Goal: Task Accomplishment & Management: Use online tool/utility

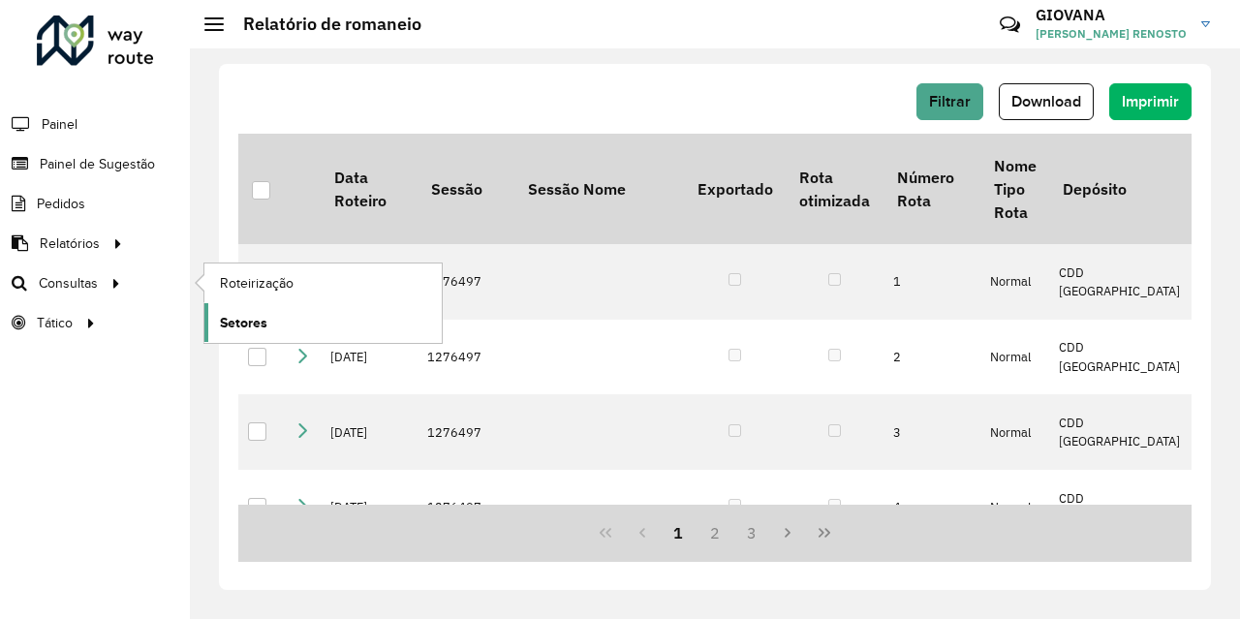
click at [239, 315] on span "Setores" at bounding box center [243, 323] width 47 height 20
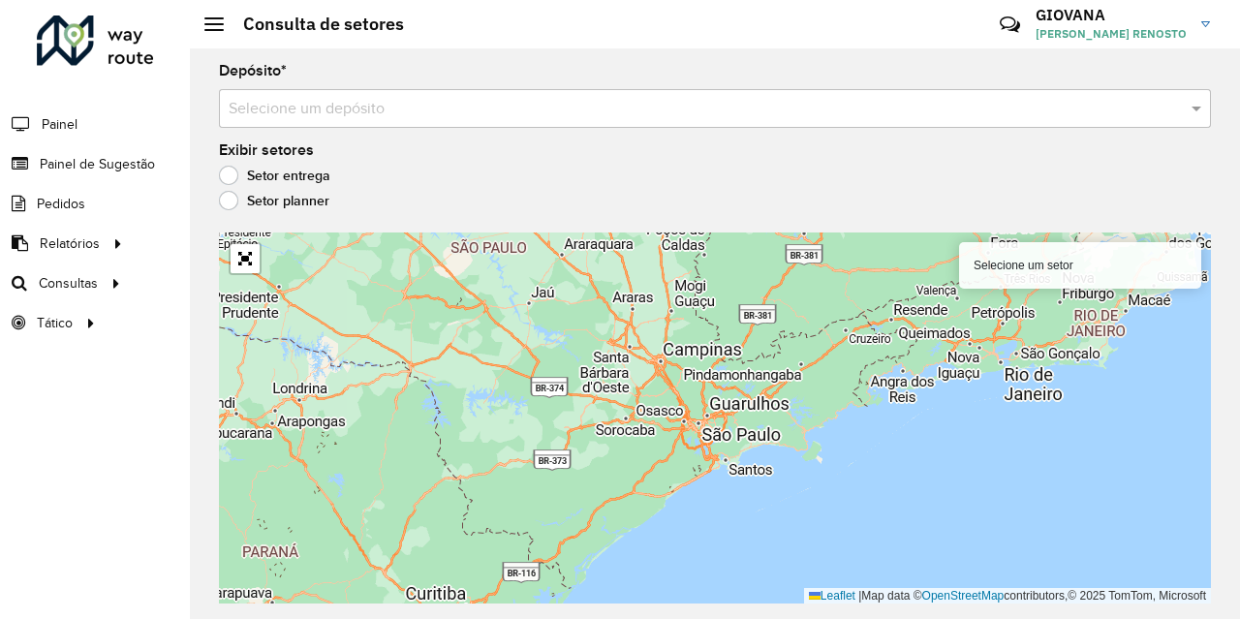
click at [329, 98] on input "text" at bounding box center [696, 109] width 934 height 23
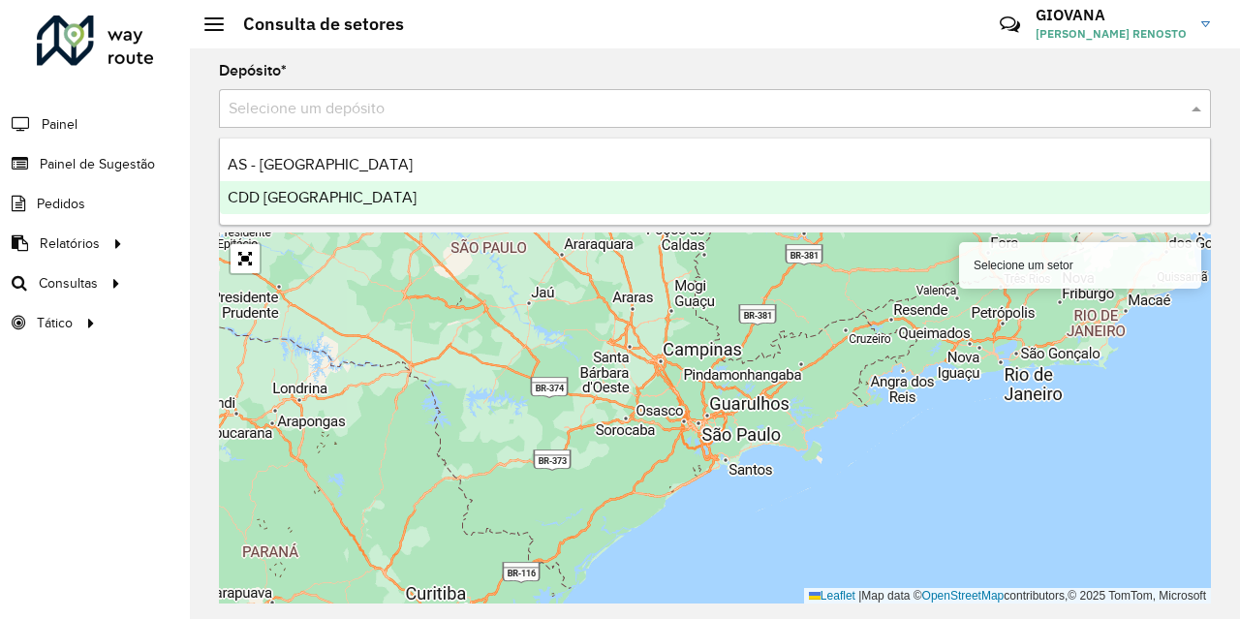
click at [325, 192] on span "CDD [GEOGRAPHIC_DATA]" at bounding box center [322, 197] width 189 height 16
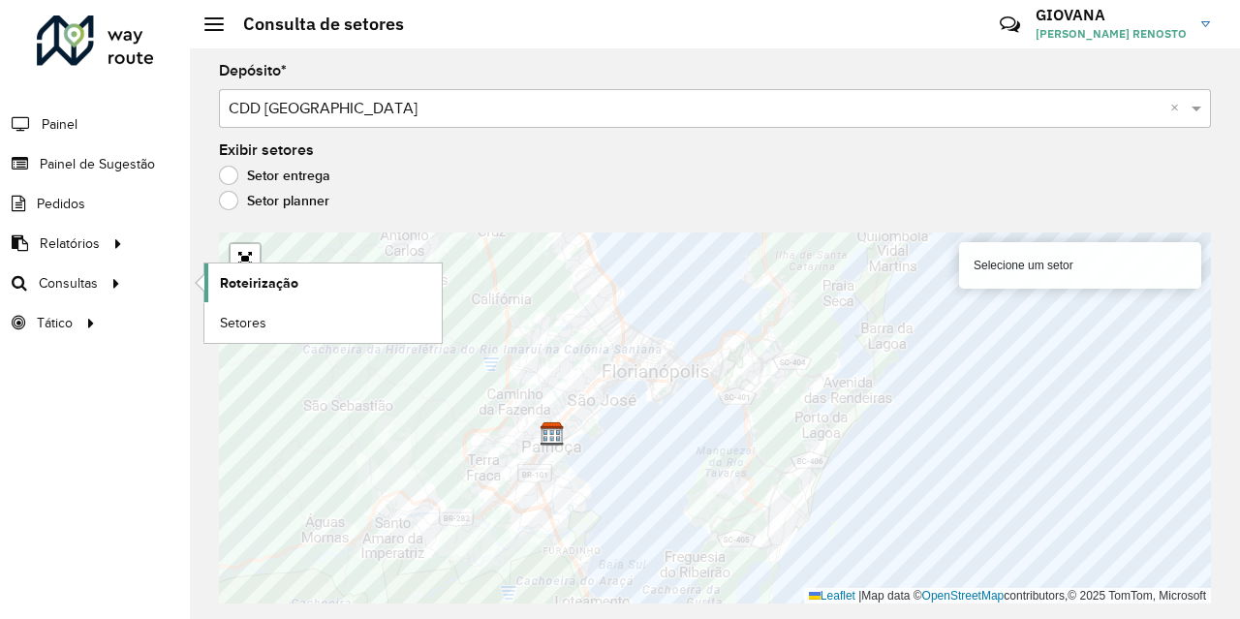
click at [240, 293] on span "Roteirização" at bounding box center [259, 283] width 78 height 20
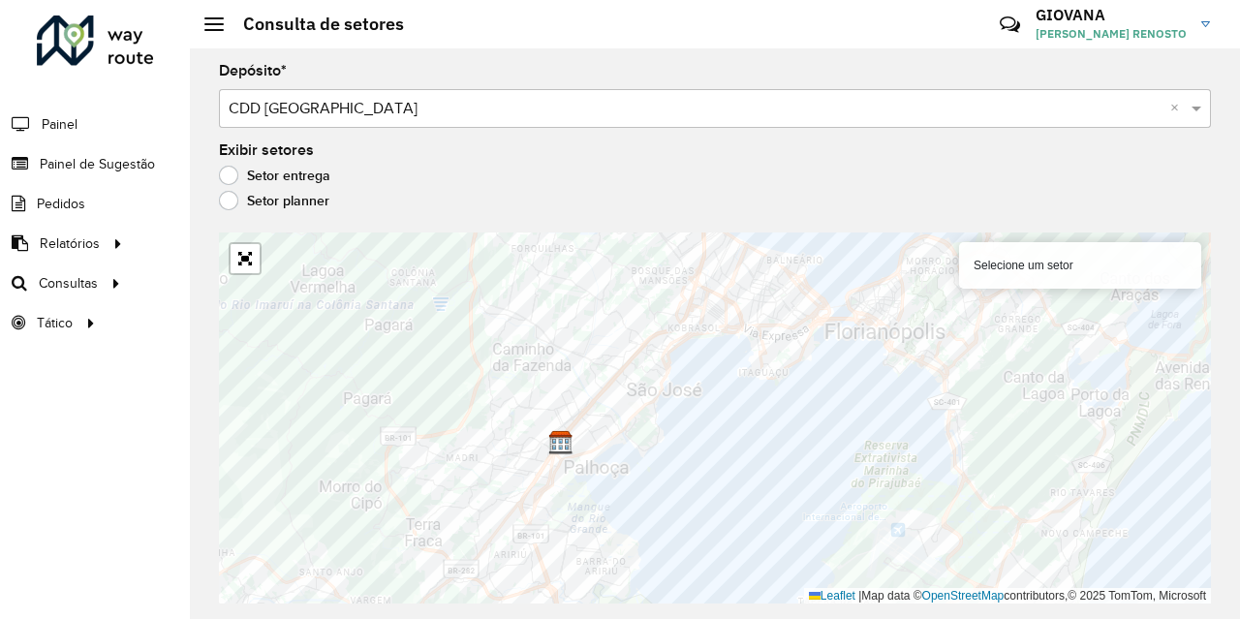
drag, startPoint x: 105, startPoint y: 2, endPoint x: 464, endPoint y: 134, distance: 382.7
click at [464, 134] on div "Depósito * Selecione um depósito × CDD Florianópolis × Exibir setores Setor ent…" at bounding box center [715, 333] width 1050 height 570
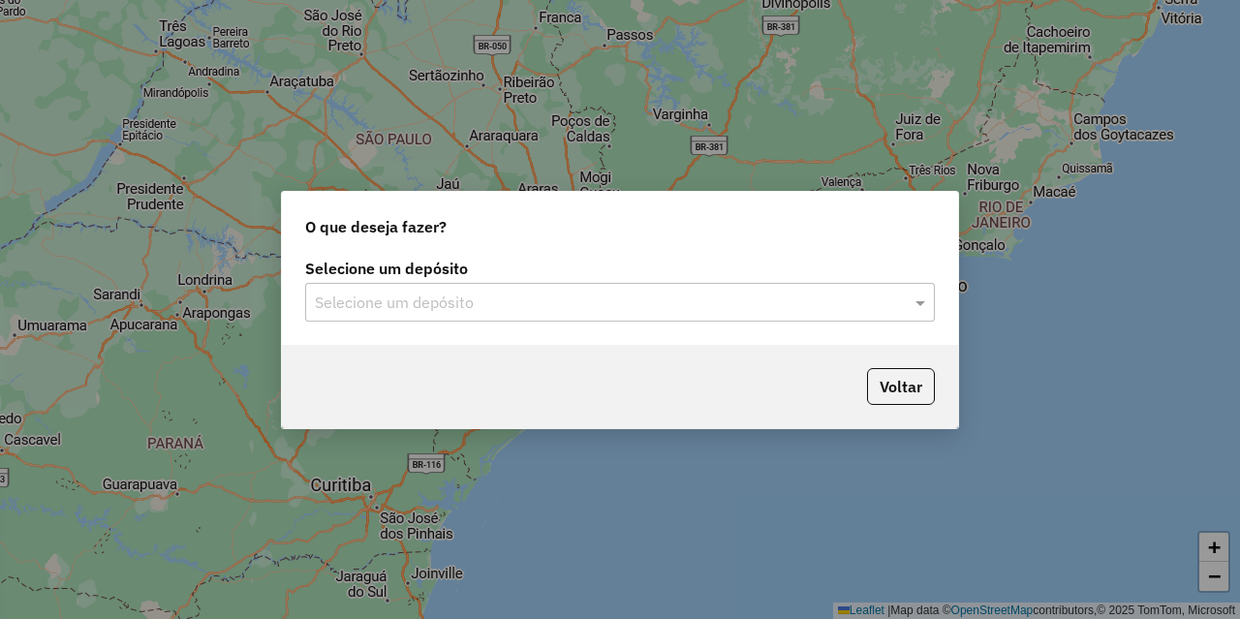
click at [806, 612] on div "O que deseja fazer? Selecione um depósito Selecione um depósito Voltar" at bounding box center [620, 309] width 1240 height 619
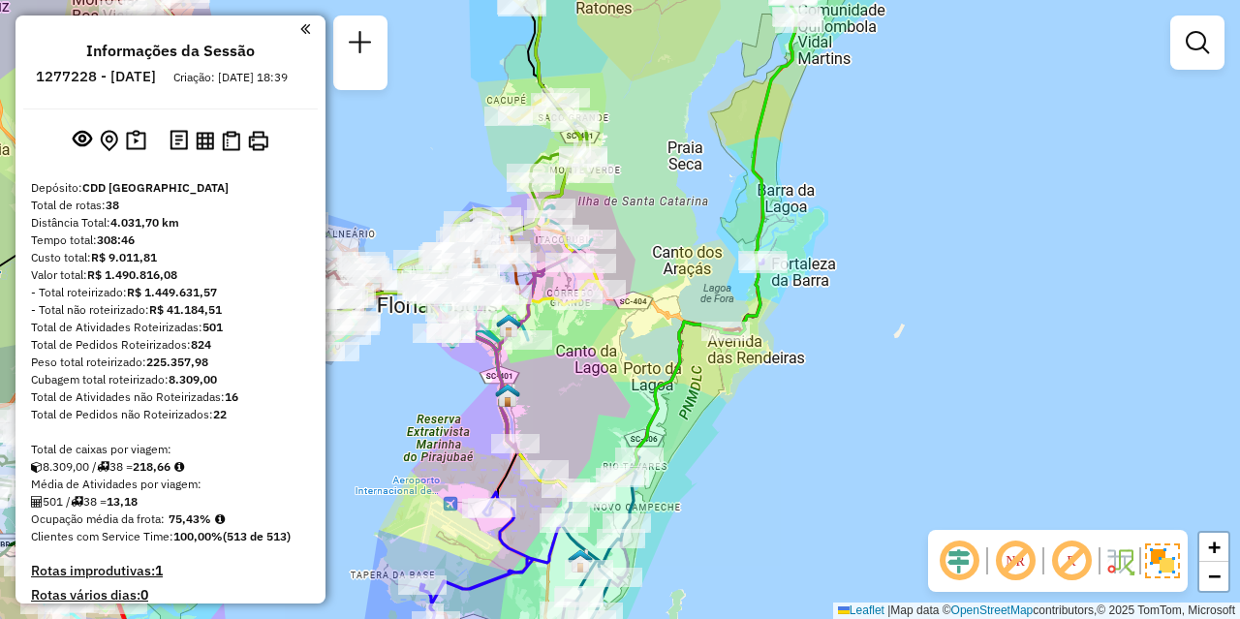
scroll to position [2582, 0]
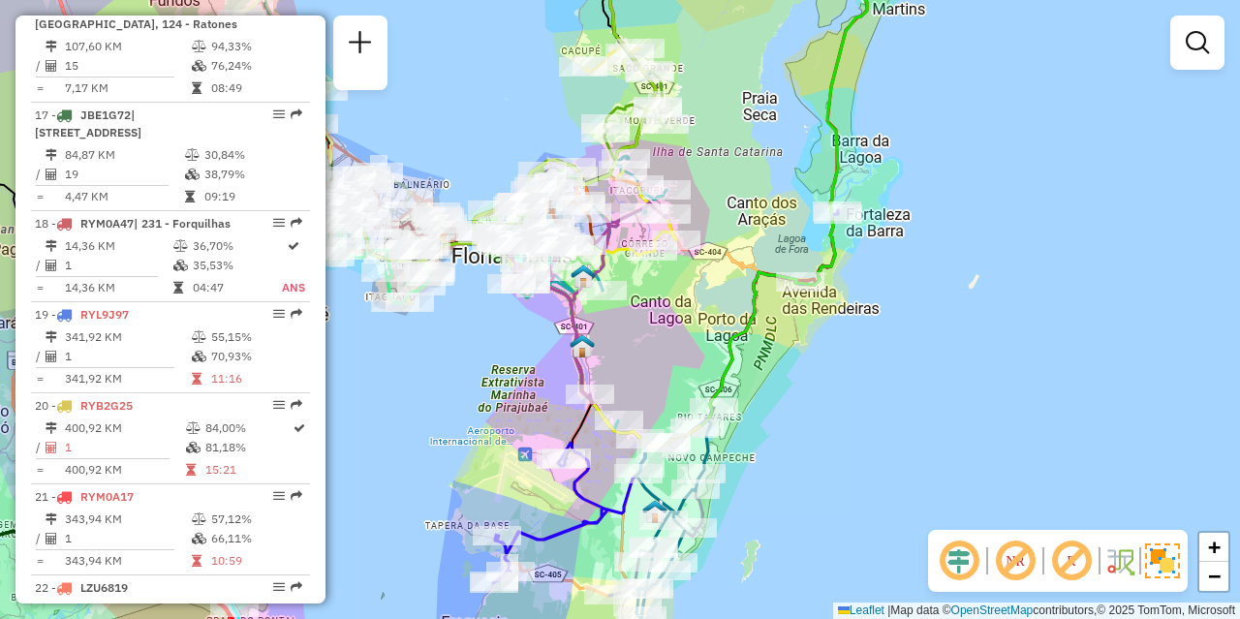
drag, startPoint x: 816, startPoint y: 480, endPoint x: 901, endPoint y: 428, distance: 99.2
click at [901, 428] on div "Janela de atendimento Grade de atendimento Capacidade Transportadoras Veículos …" at bounding box center [620, 309] width 1240 height 619
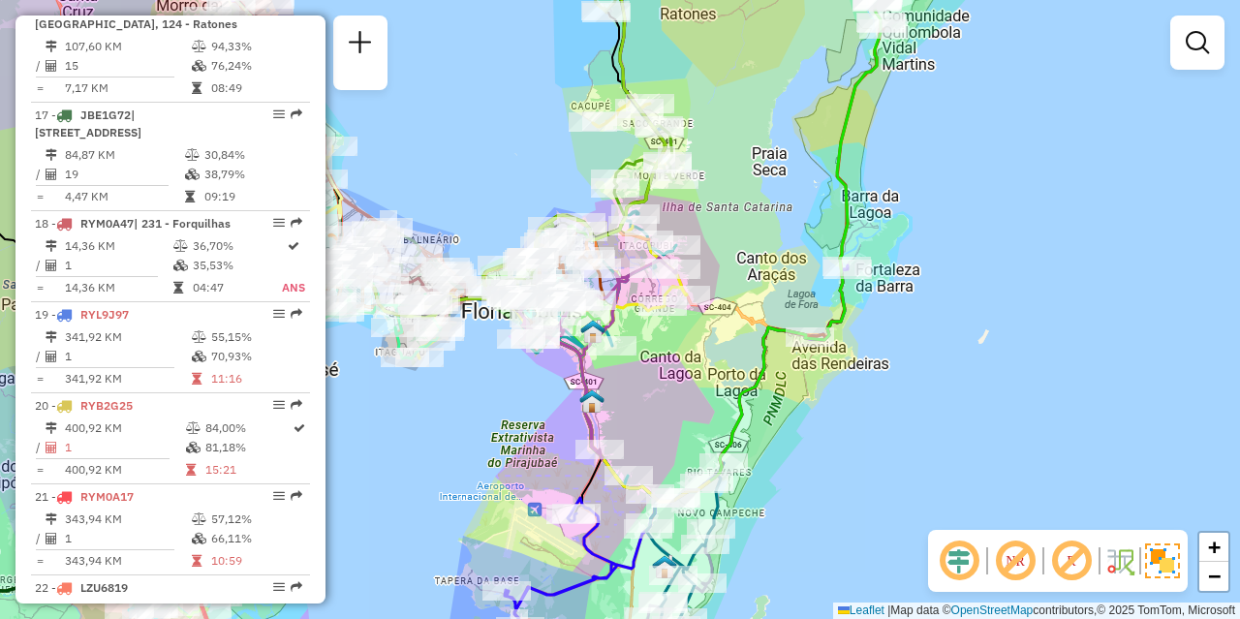
drag, startPoint x: 857, startPoint y: 403, endPoint x: 857, endPoint y: 454, distance: 51.3
click at [857, 454] on div "Janela de atendimento Grade de atendimento Capacidade Transportadoras Veículos …" at bounding box center [620, 309] width 1240 height 619
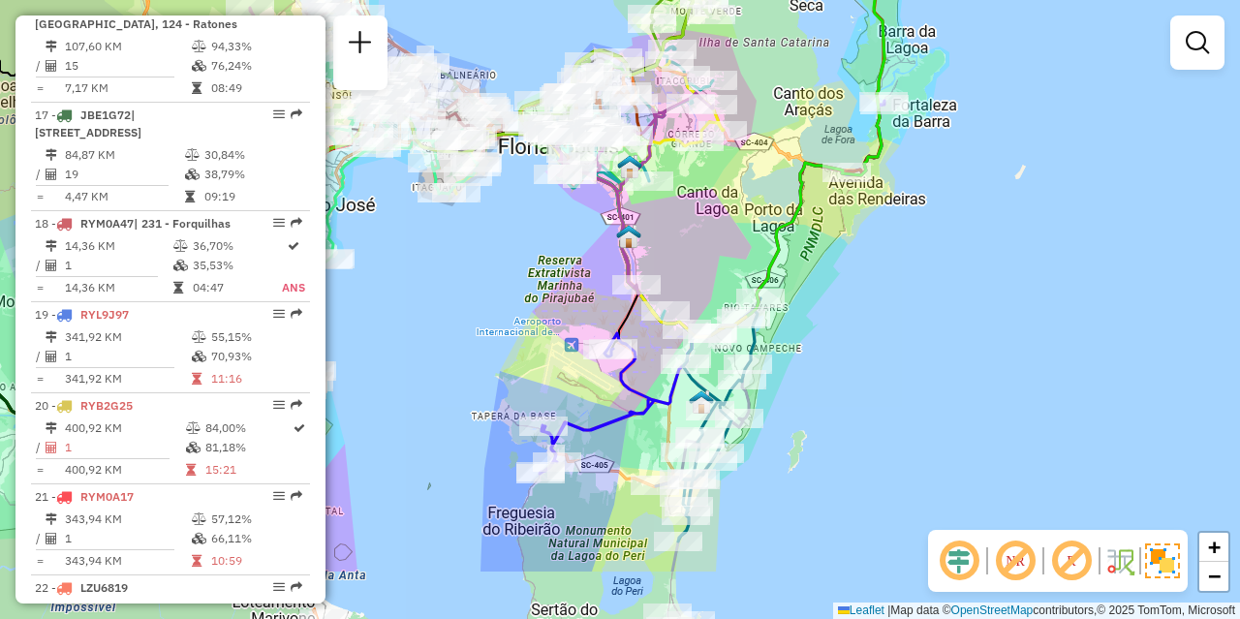
drag, startPoint x: 788, startPoint y: 401, endPoint x: 841, endPoint y: 294, distance: 118.7
click at [847, 293] on div "Janela de atendimento Grade de atendimento Capacidade Transportadoras Veículos …" at bounding box center [620, 309] width 1240 height 619
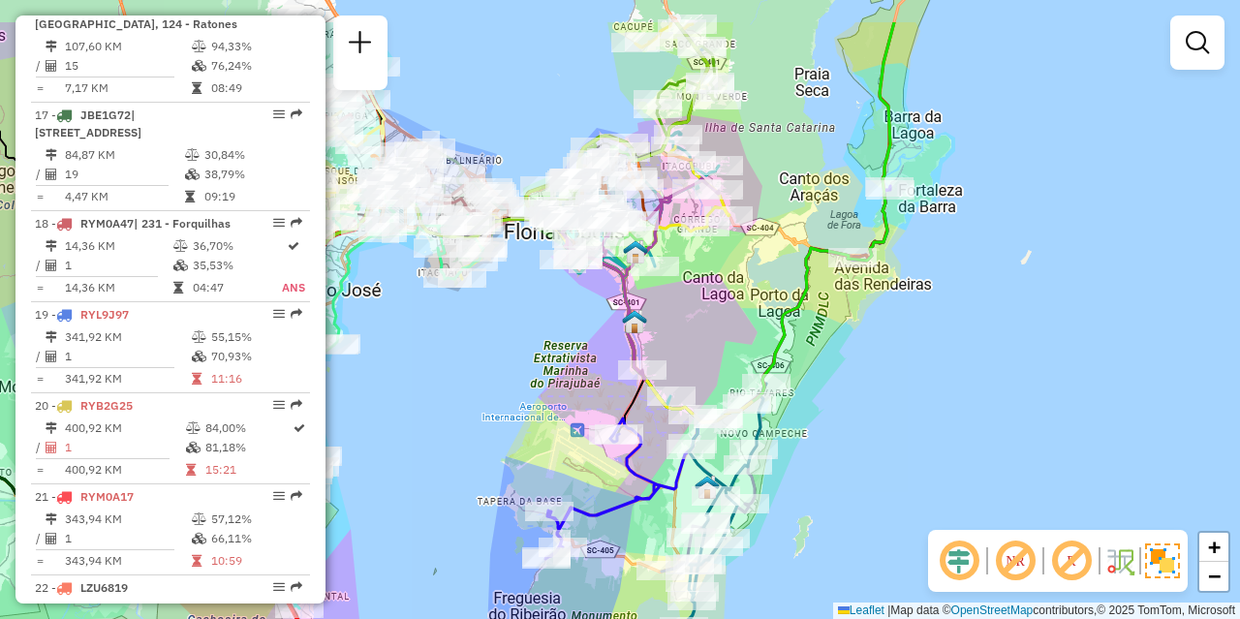
drag, startPoint x: 834, startPoint y: 294, endPoint x: 842, endPoint y: 394, distance: 100.1
click at [842, 394] on div "Janela de atendimento Grade de atendimento Capacidade Transportadoras Veículos …" at bounding box center [620, 309] width 1240 height 619
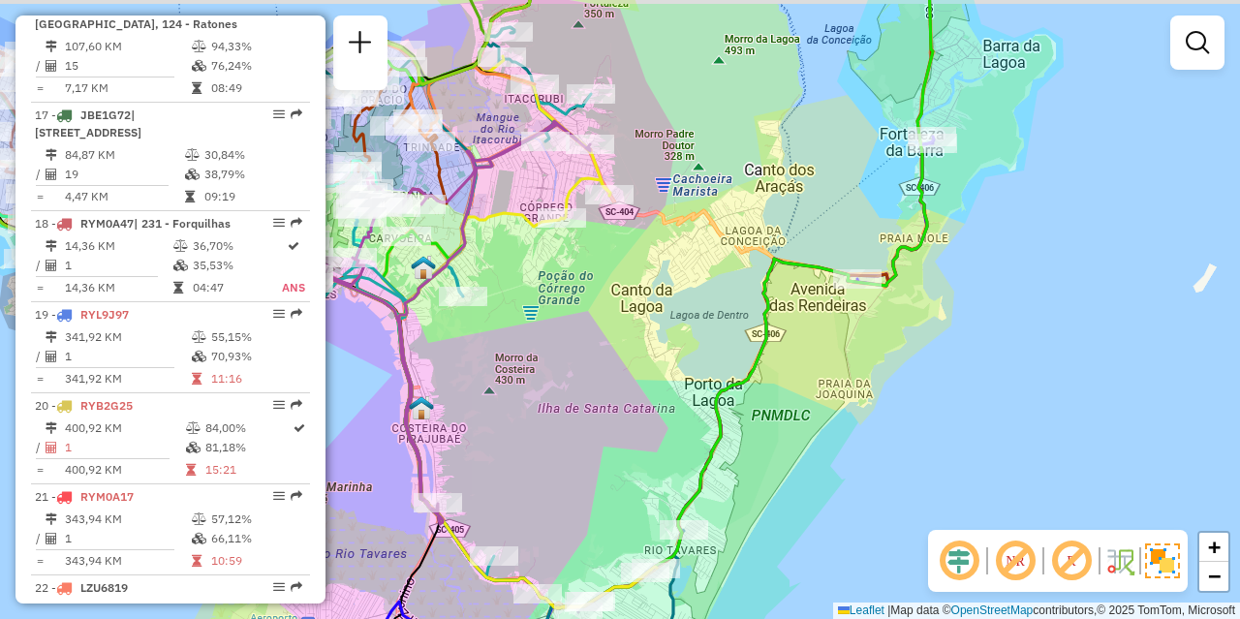
drag, startPoint x: 889, startPoint y: 313, endPoint x: 881, endPoint y: 323, distance: 12.4
click at [881, 323] on div "Janela de atendimento Grade de atendimento Capacidade Transportadoras Veículos …" at bounding box center [620, 309] width 1240 height 619
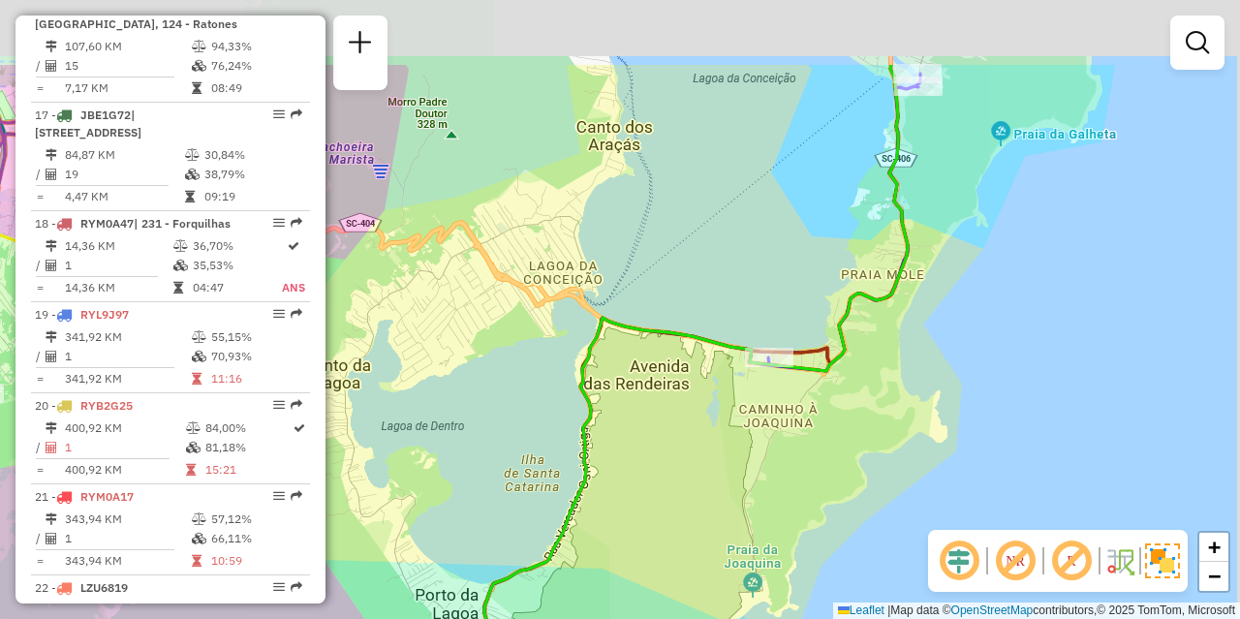
drag, startPoint x: 892, startPoint y: 274, endPoint x: 837, endPoint y: 381, distance: 120.0
click at [822, 409] on div "Janela de atendimento Grade de atendimento Capacidade Transportadoras Veículos …" at bounding box center [620, 309] width 1240 height 619
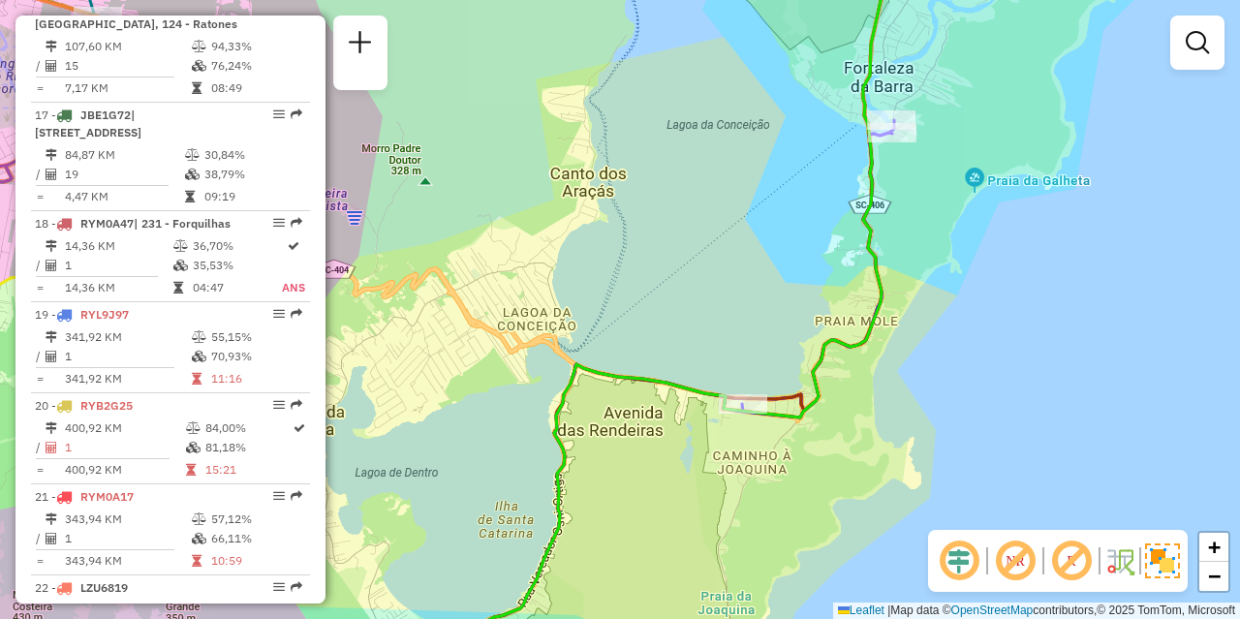
drag, startPoint x: 948, startPoint y: 231, endPoint x: 915, endPoint y: 311, distance: 86.0
click at [915, 315] on div "Janela de atendimento Grade de atendimento Capacidade Transportadoras Veículos …" at bounding box center [620, 309] width 1240 height 619
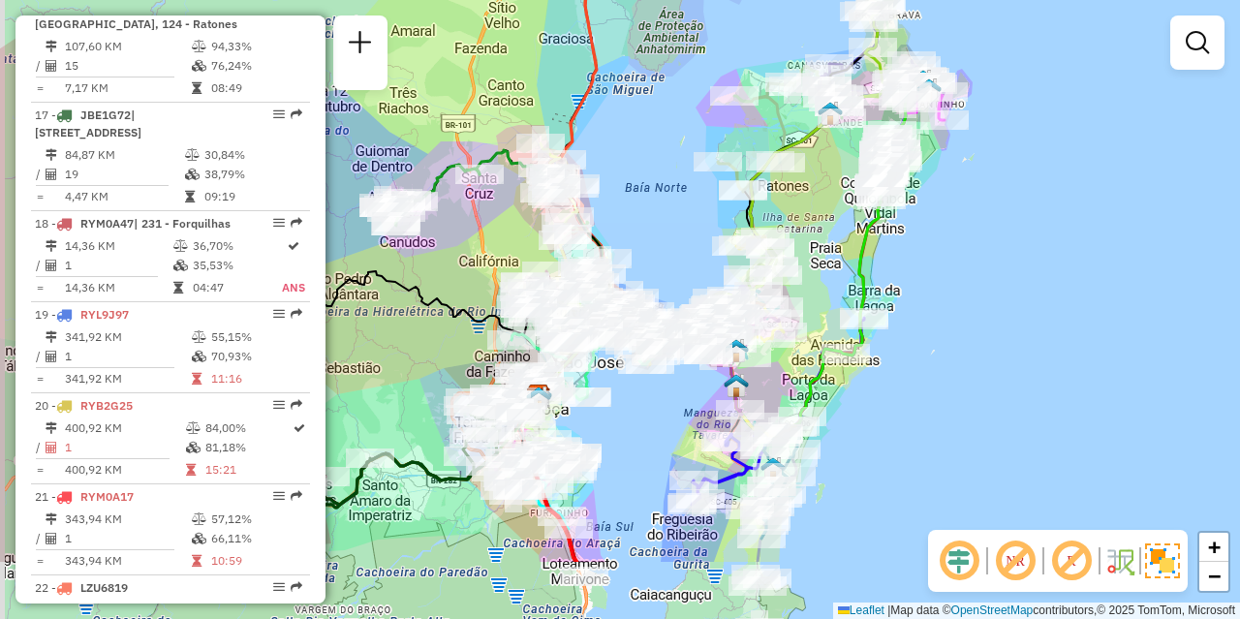
drag, startPoint x: 825, startPoint y: 546, endPoint x: 851, endPoint y: 403, distance: 145.7
click at [851, 403] on div "Janela de atendimento Grade de atendimento Capacidade Transportadoras Veículos …" at bounding box center [620, 309] width 1240 height 619
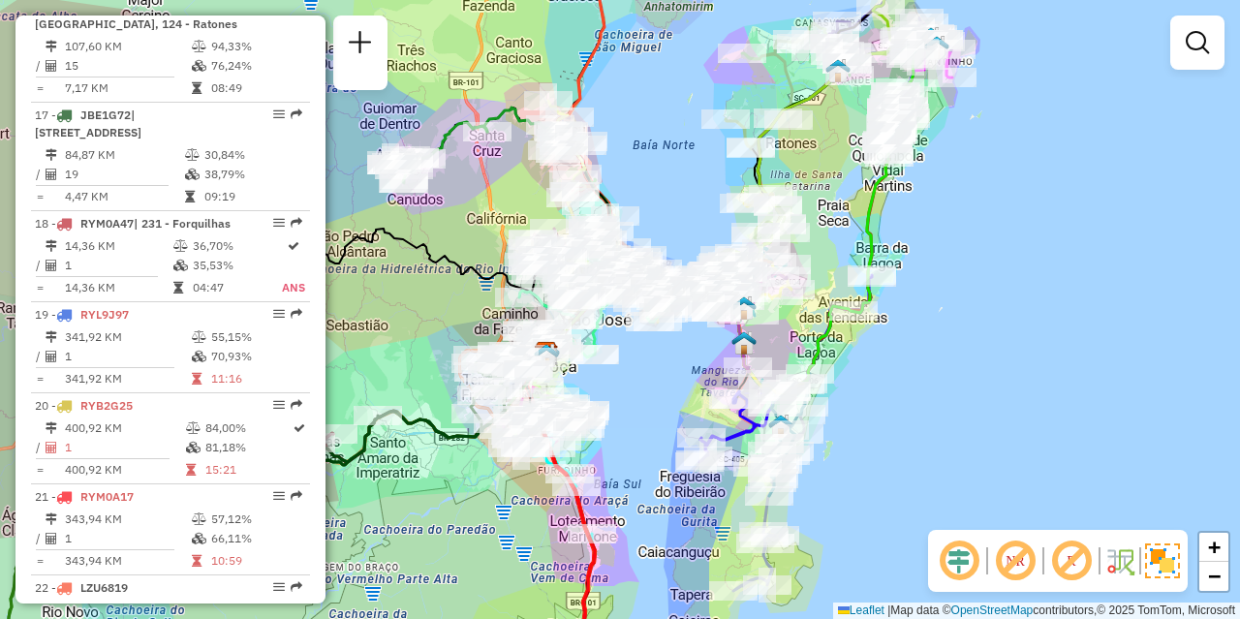
drag, startPoint x: 859, startPoint y: 437, endPoint x: 866, endPoint y: 410, distance: 28.0
click at [866, 410] on div "Janela de atendimento Grade de atendimento Capacidade Transportadoras Veículos …" at bounding box center [620, 309] width 1240 height 619
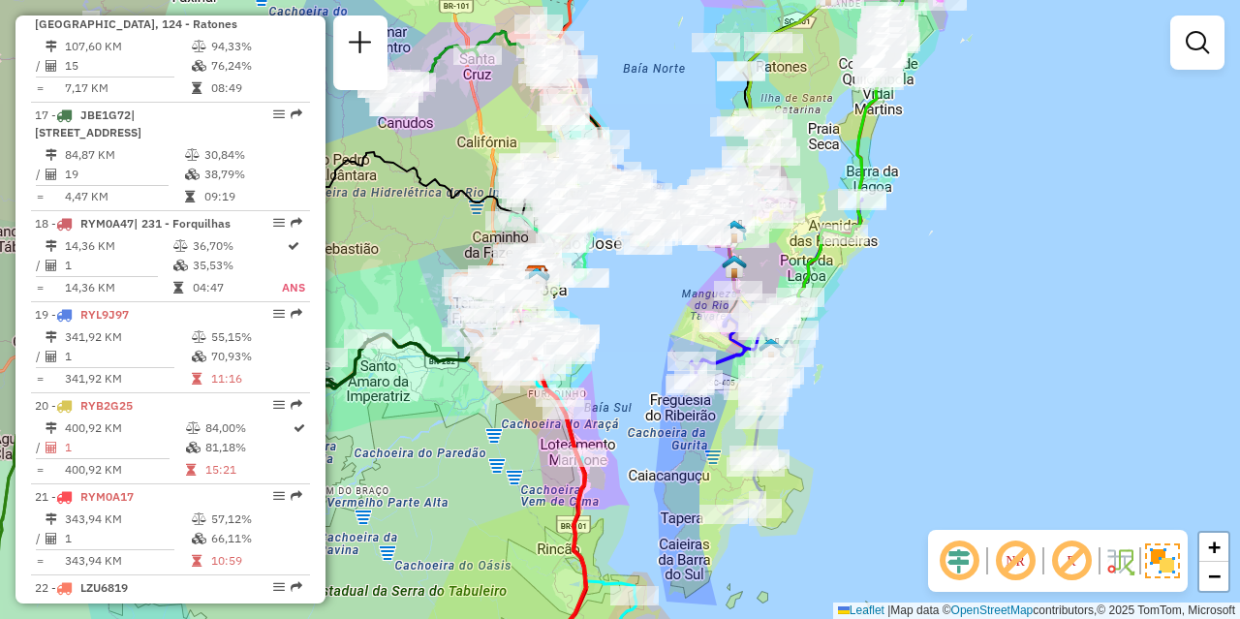
drag, startPoint x: 873, startPoint y: 439, endPoint x: 855, endPoint y: 389, distance: 52.4
click at [855, 389] on div "Janela de atendimento Grade de atendimento Capacidade Transportadoras Veículos …" at bounding box center [620, 309] width 1240 height 619
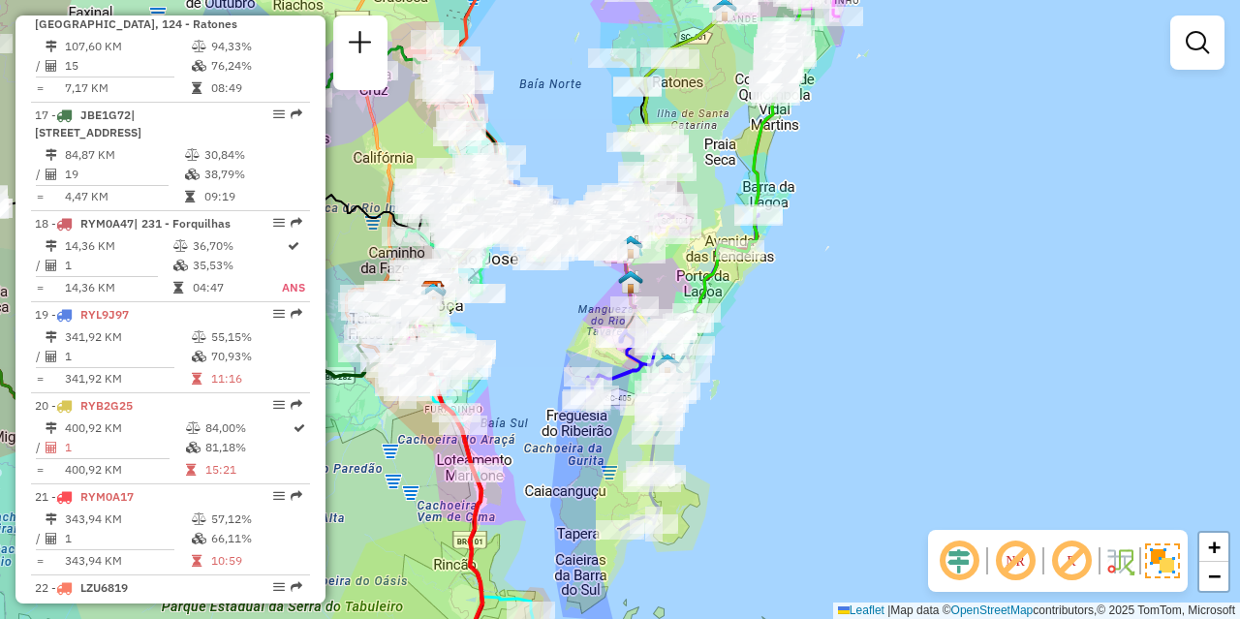
drag, startPoint x: 859, startPoint y: 417, endPoint x: 756, endPoint y: 435, distance: 104.1
click at [756, 435] on div "Janela de atendimento Grade de atendimento Capacidade Transportadoras Veículos …" at bounding box center [620, 309] width 1240 height 619
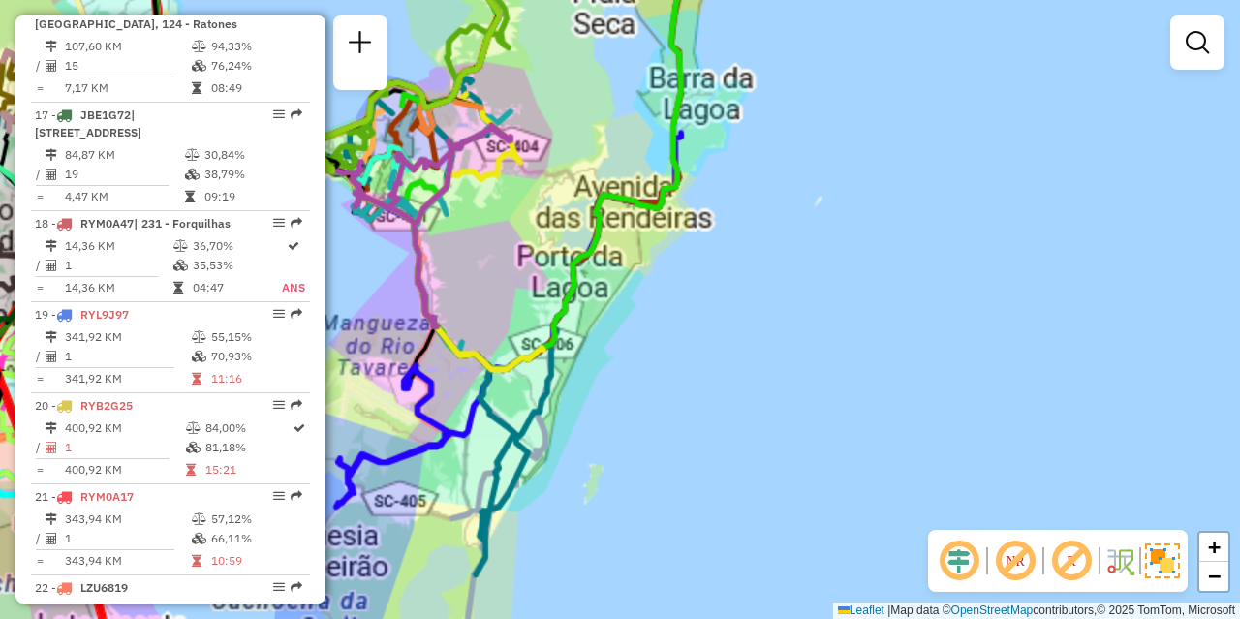
click at [836, 299] on div "Janela de atendimento Grade de atendimento Capacidade Transportadoras Veículos …" at bounding box center [620, 309] width 1240 height 619
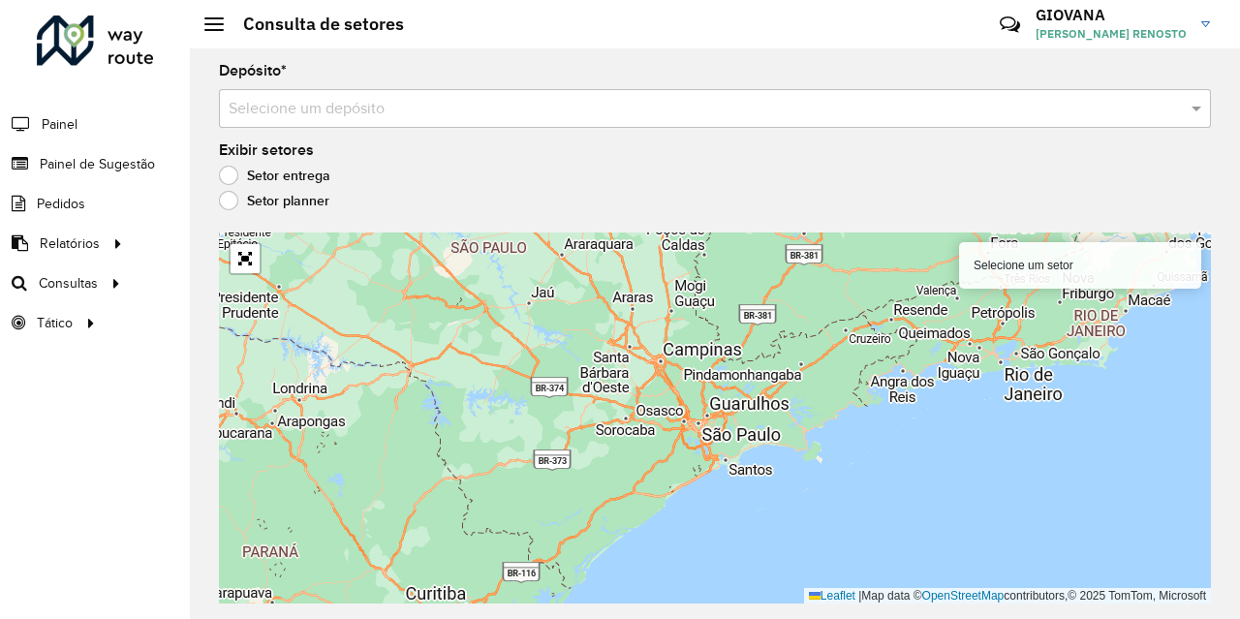
click at [466, 115] on input "text" at bounding box center [696, 109] width 934 height 23
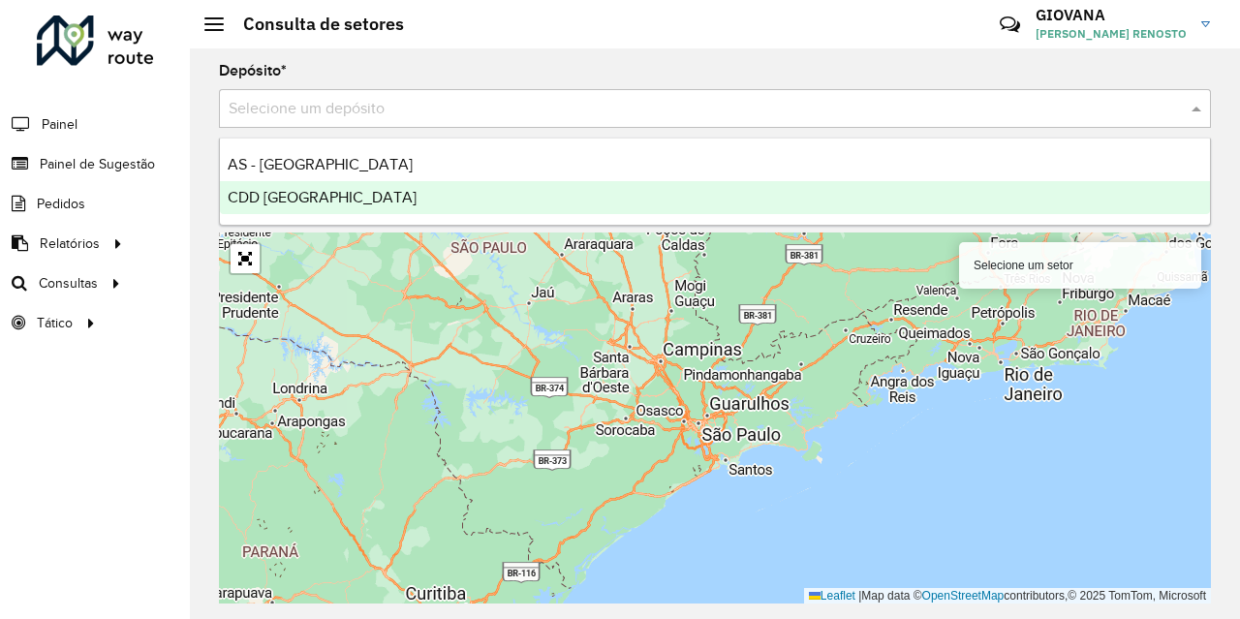
click at [417, 207] on div "CDD [GEOGRAPHIC_DATA]" at bounding box center [715, 197] width 990 height 33
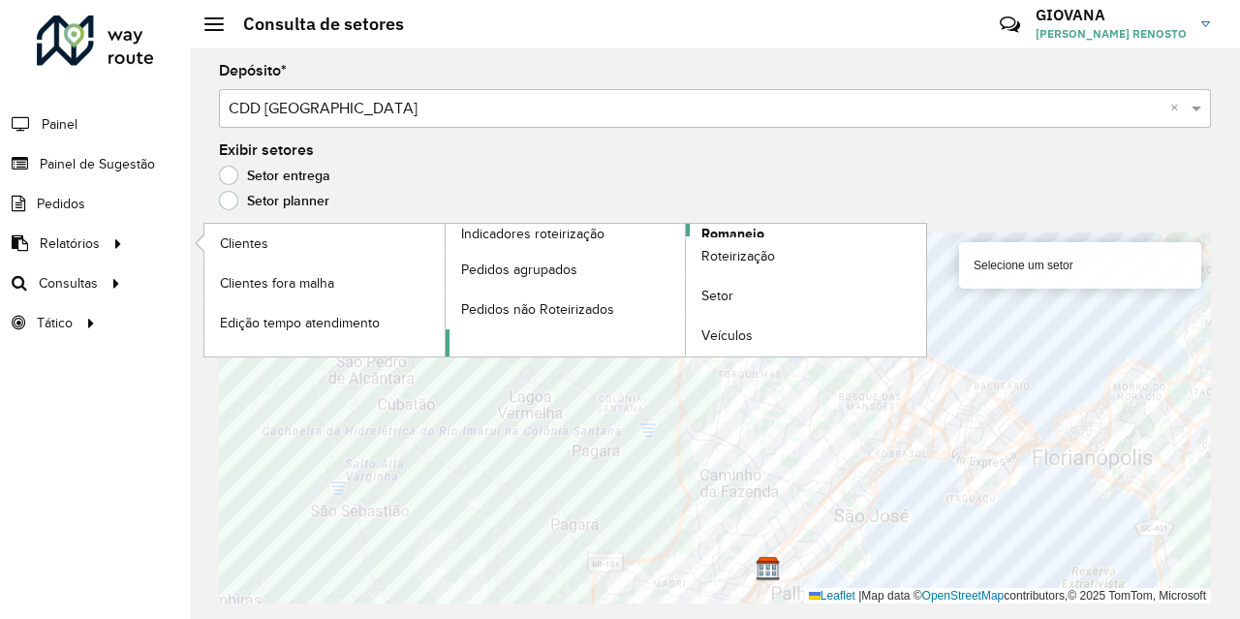
click at [747, 229] on span "Romaneio" at bounding box center [732, 234] width 63 height 20
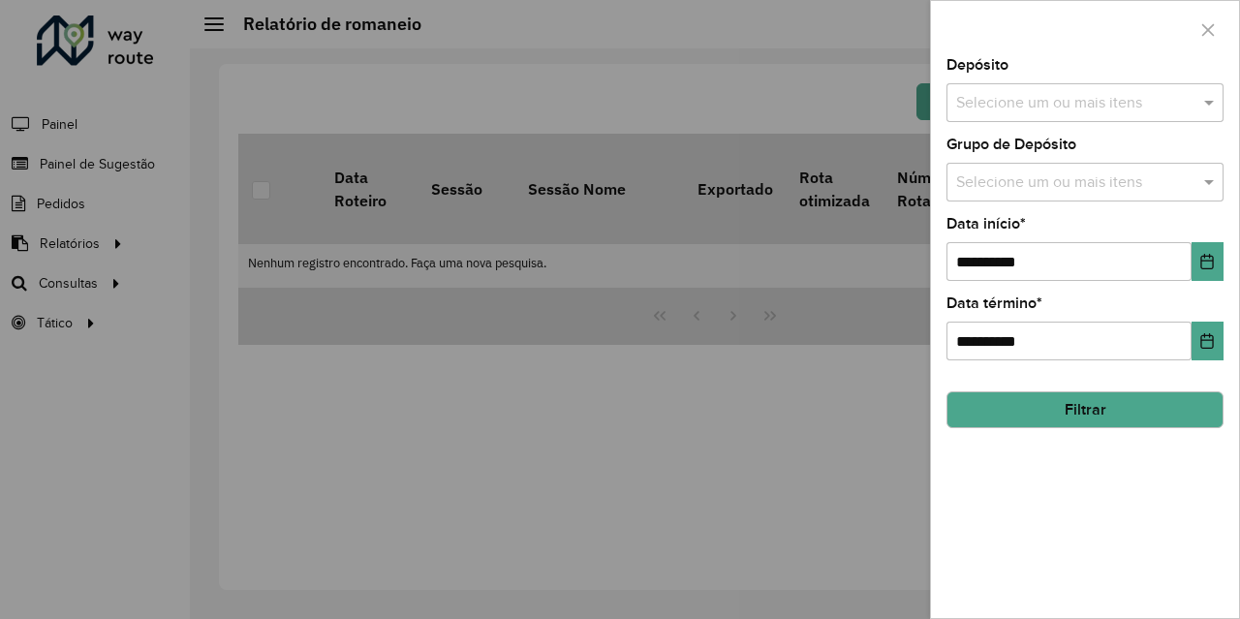
click at [1042, 111] on input "text" at bounding box center [1075, 103] width 248 height 23
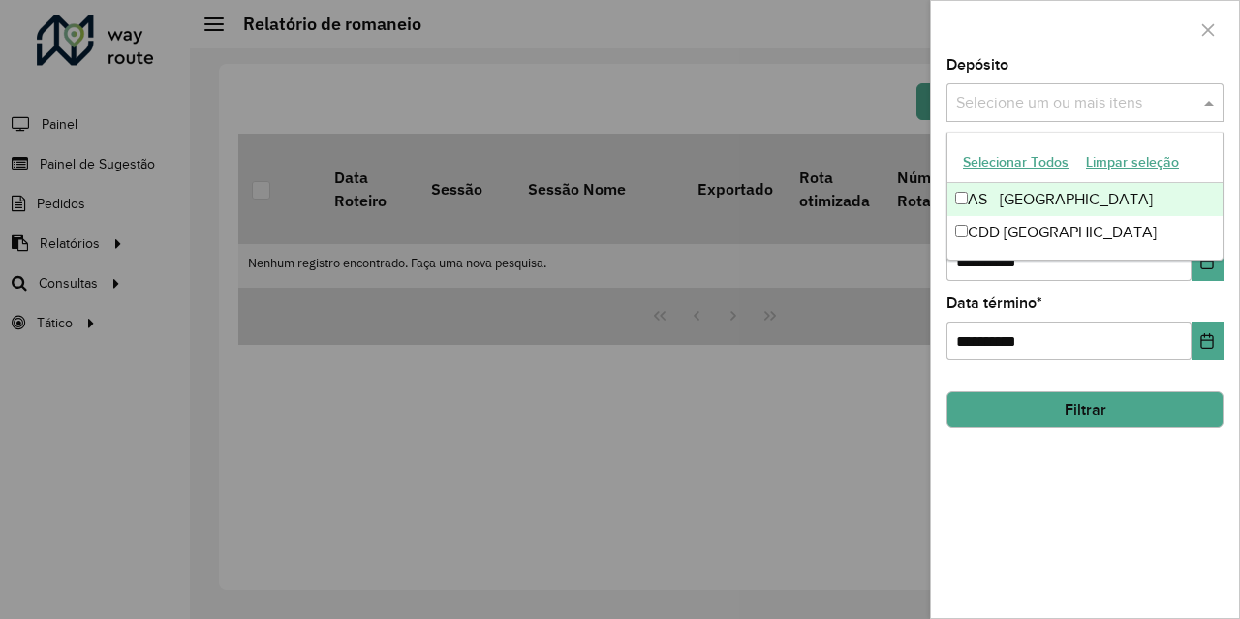
click at [1000, 161] on button "Selecionar Todos" at bounding box center [1015, 162] width 123 height 30
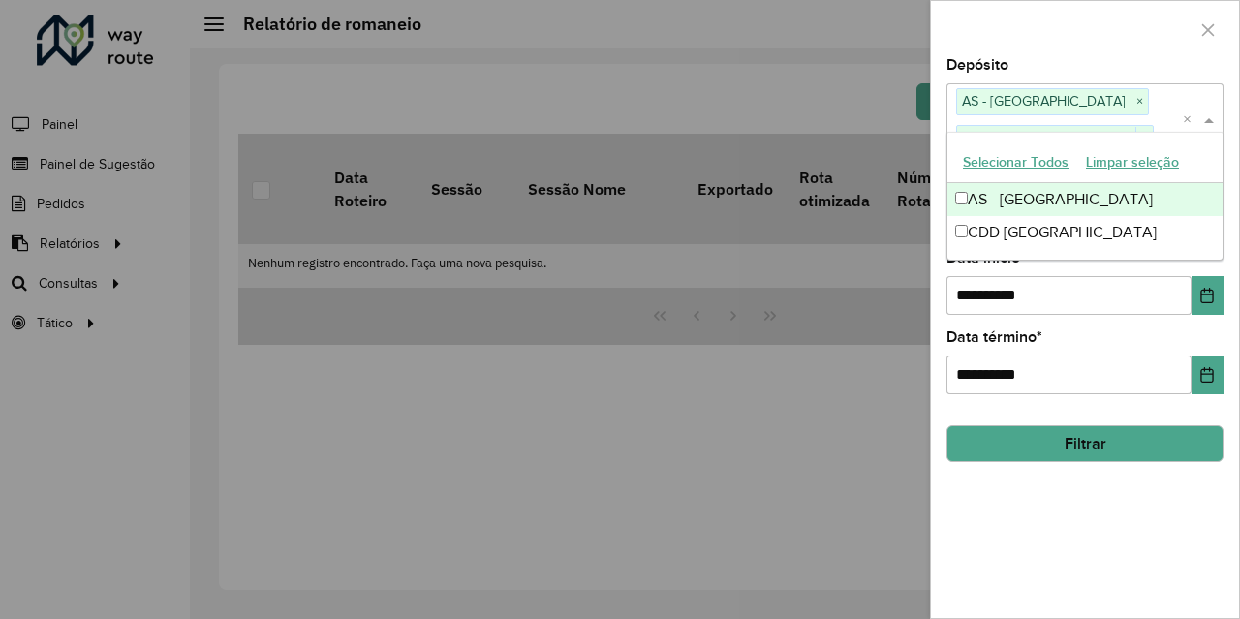
click at [1074, 497] on div "**********" at bounding box center [1085, 338] width 308 height 560
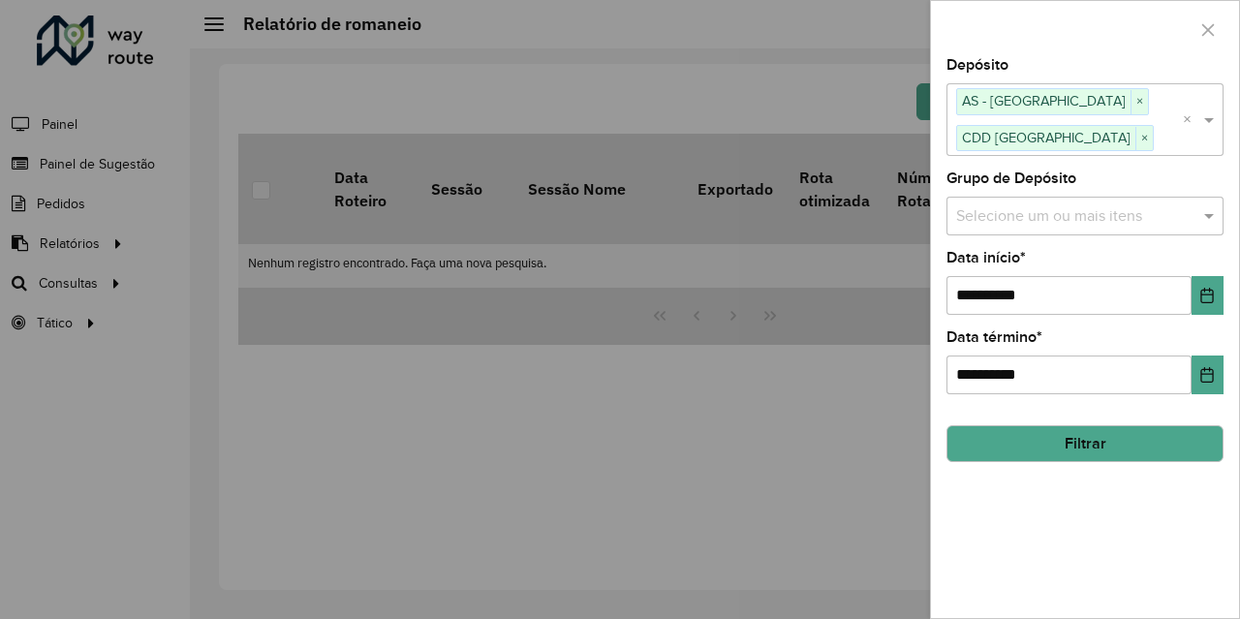
click at [1102, 429] on button "Filtrar" at bounding box center [1084, 443] width 277 height 37
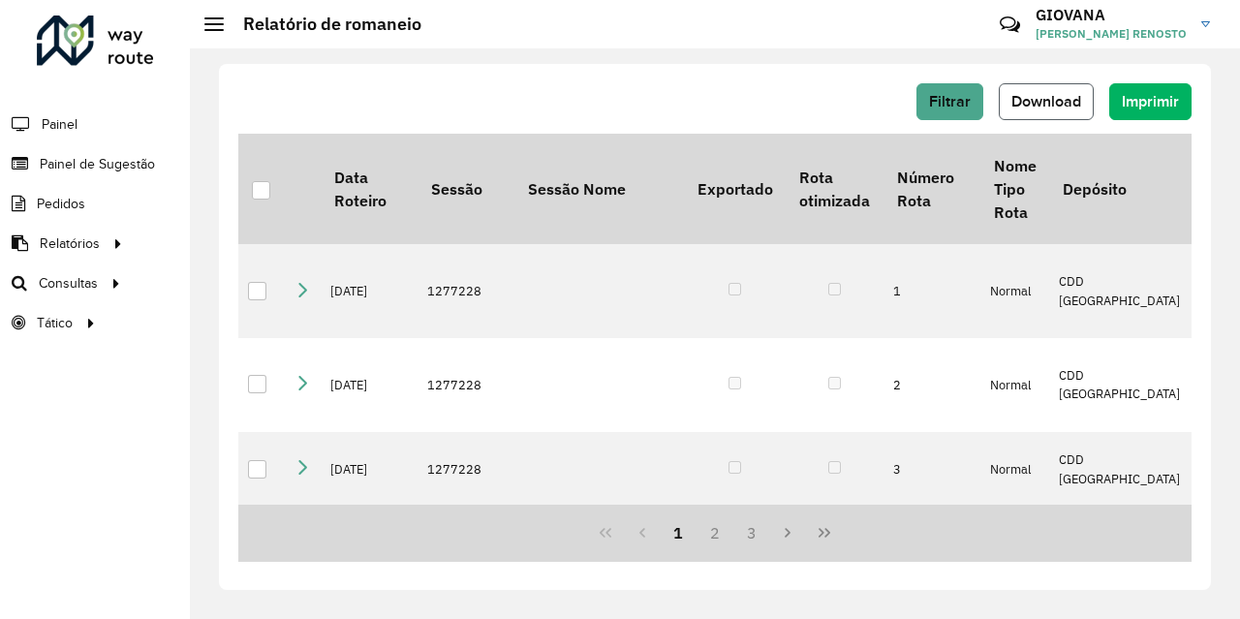
click at [1053, 91] on button "Download" at bounding box center [1046, 101] width 95 height 37
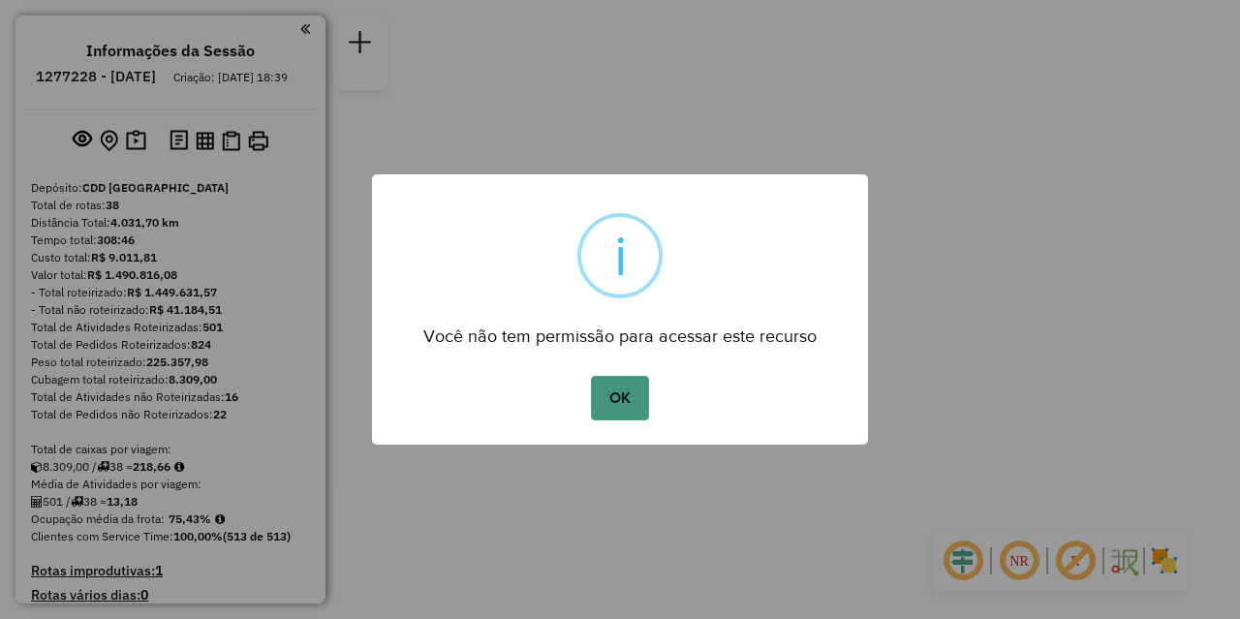
click at [613, 390] on button "OK" at bounding box center [619, 398] width 57 height 45
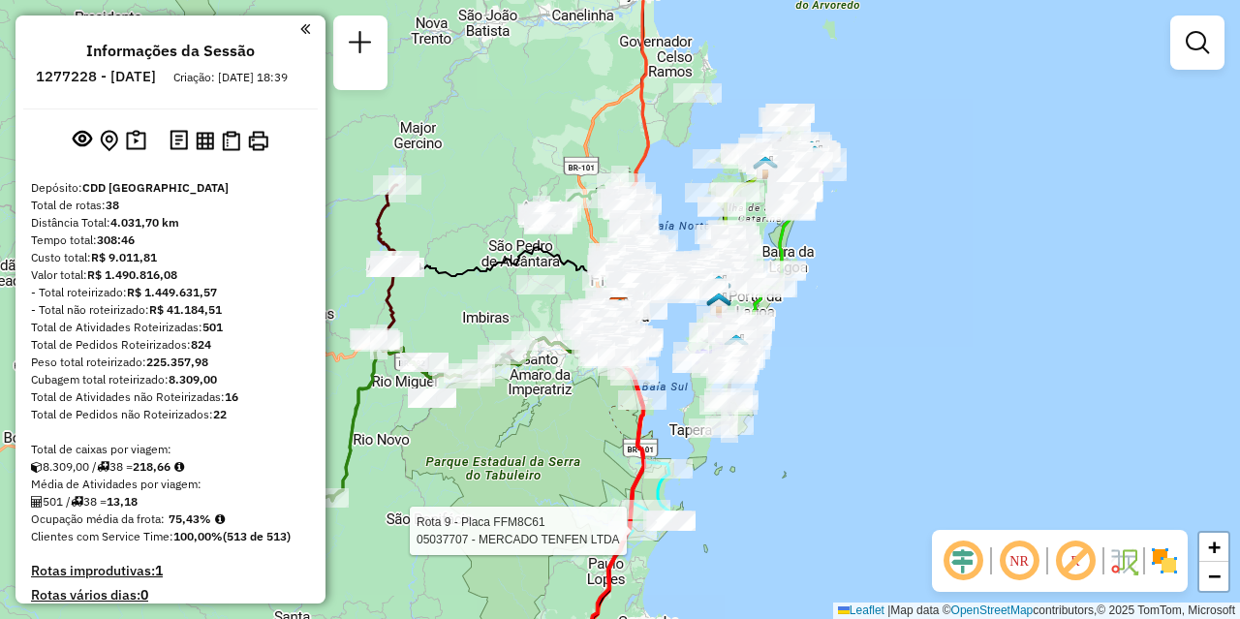
select select "**********"
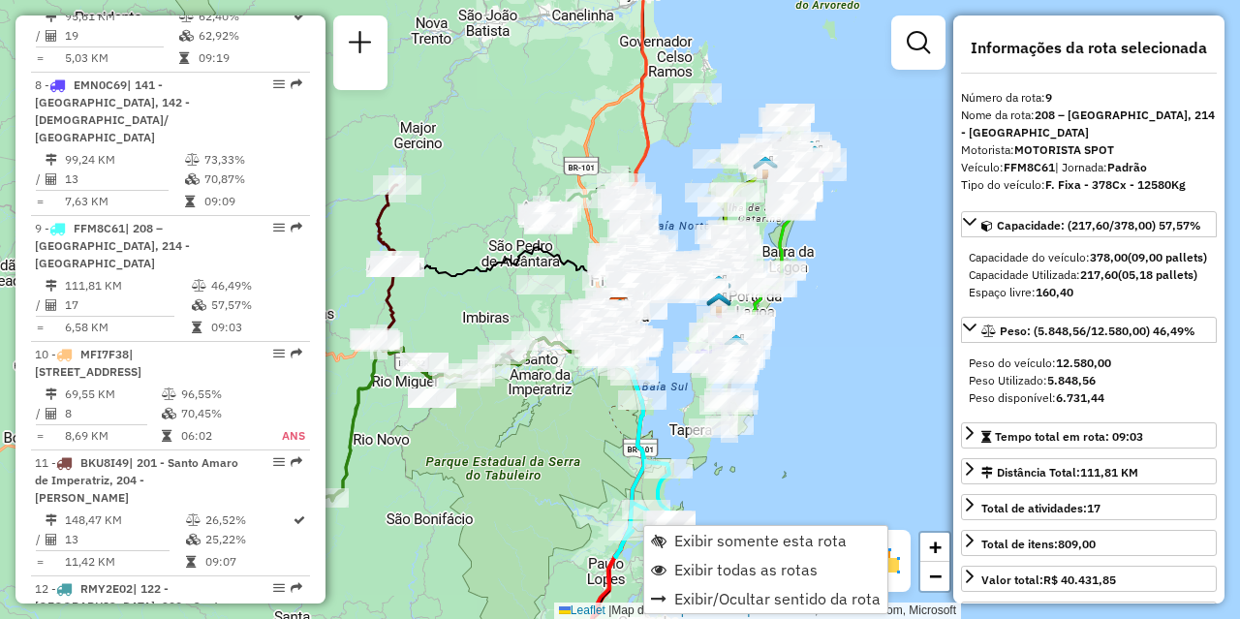
scroll to position [1662, 0]
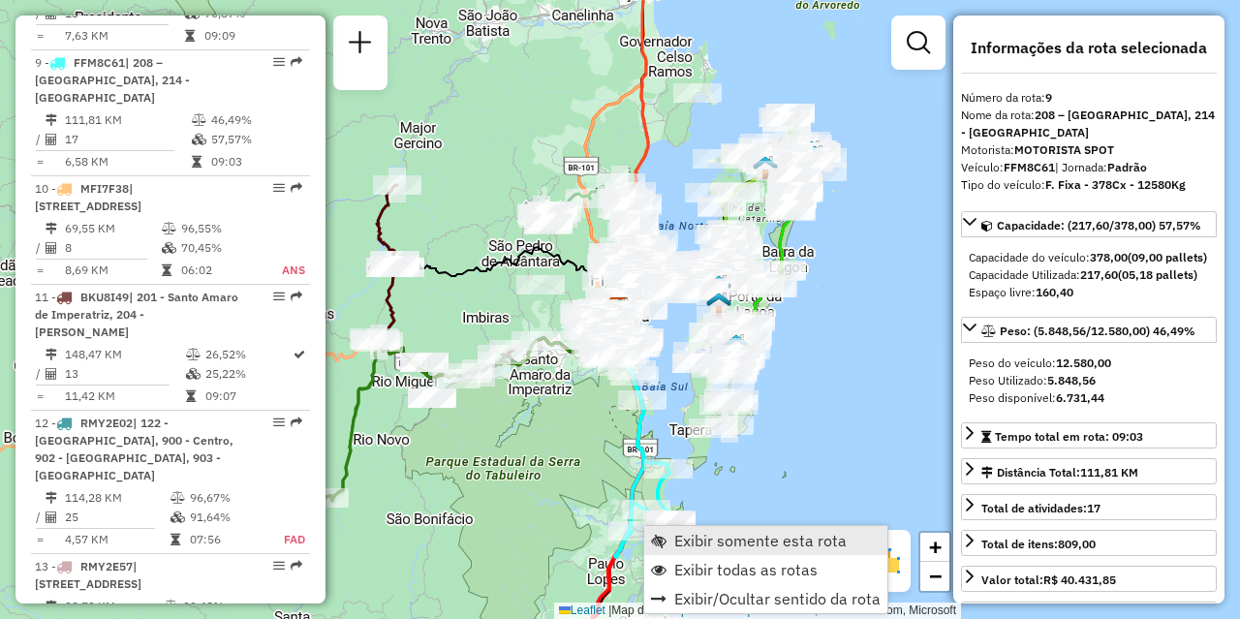
click at [710, 543] on span "Exibir somente esta rota" at bounding box center [760, 540] width 172 height 15
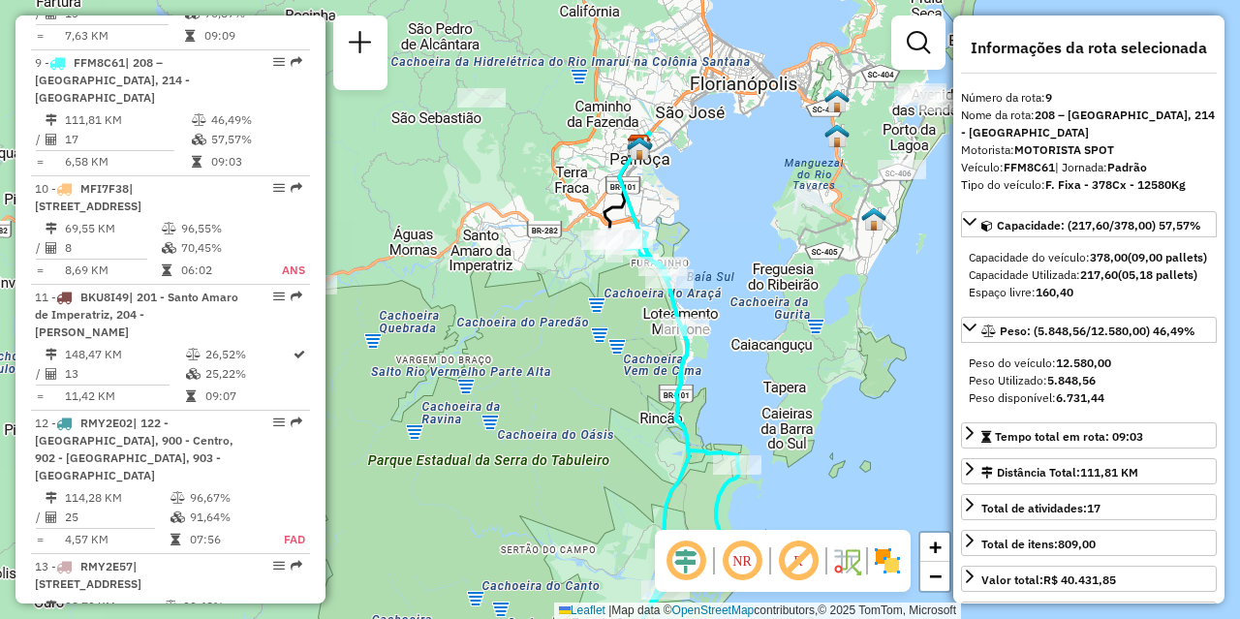
drag, startPoint x: 701, startPoint y: 429, endPoint x: 701, endPoint y: 488, distance: 59.1
click at [701, 488] on div "Janela de atendimento Grade de atendimento Capacidade Transportadoras Veículos …" at bounding box center [620, 309] width 1240 height 619
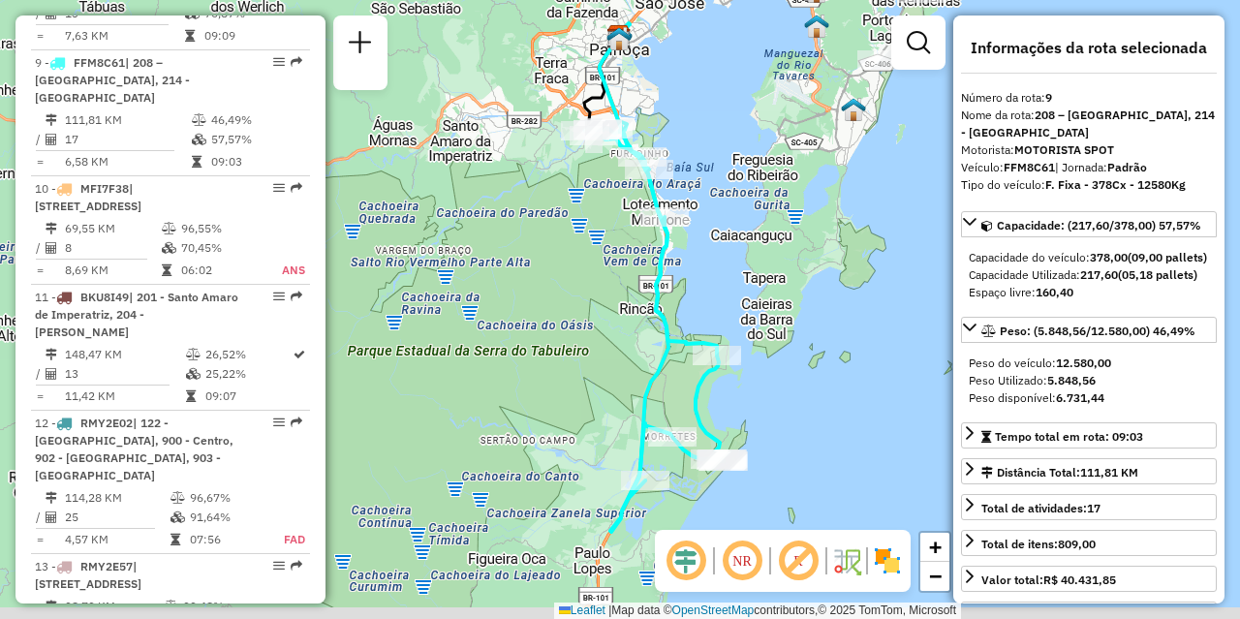
drag, startPoint x: 730, startPoint y: 416, endPoint x: 725, endPoint y: 354, distance: 62.2
click at [730, 352] on div "Rota 9 - Placa FFM8C61 05014653 - [PERSON_NAME] de atendimento Grade de atendim…" at bounding box center [620, 309] width 1240 height 619
